Goal: Check status: Check status

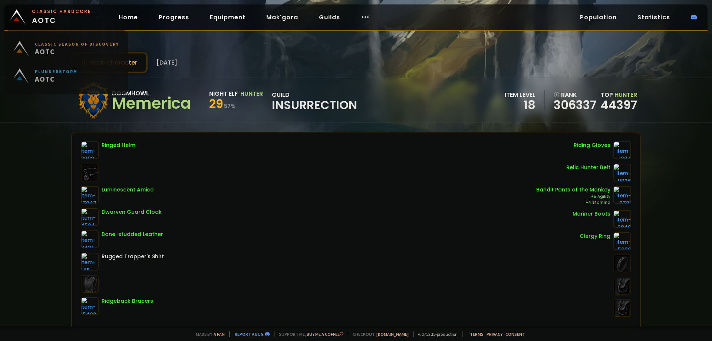
click at [51, 19] on span "Classic Hardcore AOTC" at bounding box center [61, 17] width 59 height 18
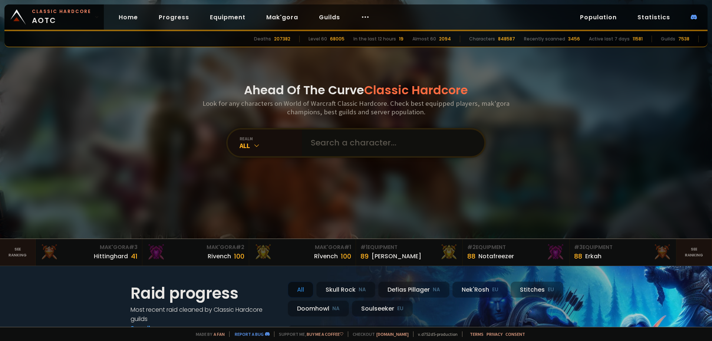
click at [320, 140] on input "text" at bounding box center [390, 142] width 169 height 27
type input "nonickname"
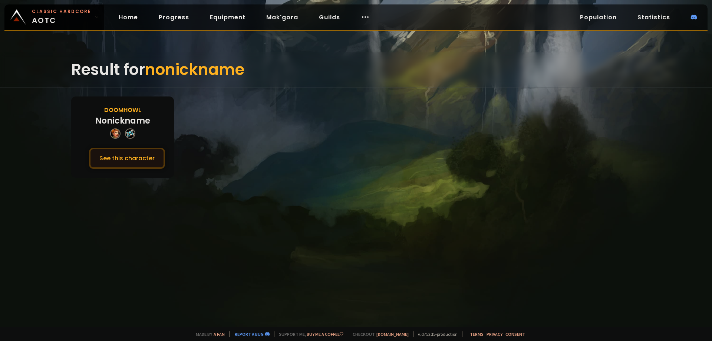
click at [124, 161] on button "See this character" at bounding box center [127, 158] width 76 height 21
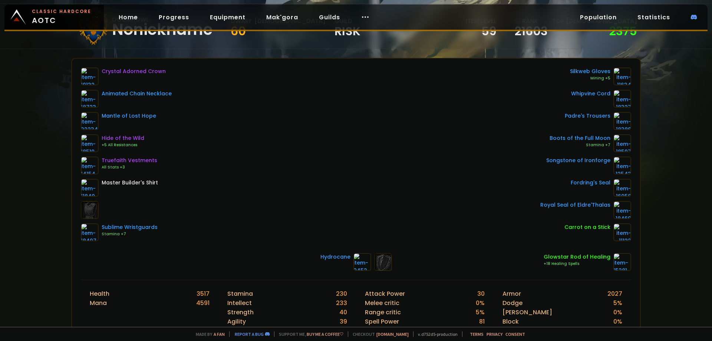
scroll to position [74, 0]
